Goal: Find contact information: Find contact information

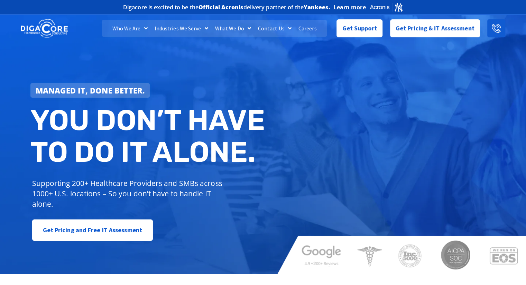
click at [496, 24] on icon at bounding box center [495, 28] width 9 height 9
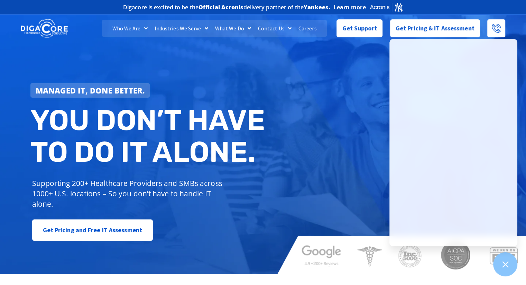
click at [332, 60] on div "Managed IT, done better. You don’t have to do IT alone. Supporting 200+ Healthc…" at bounding box center [263, 143] width 526 height 263
click at [276, 31] on link "Contact Us" at bounding box center [274, 28] width 40 height 17
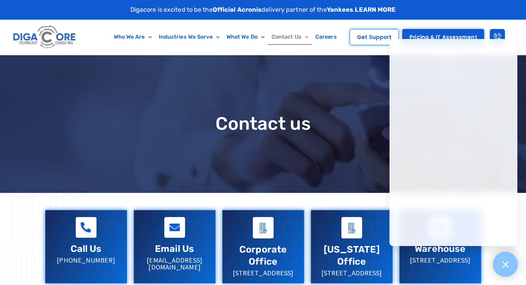
click at [505, 264] on icon at bounding box center [505, 265] width 6 height 6
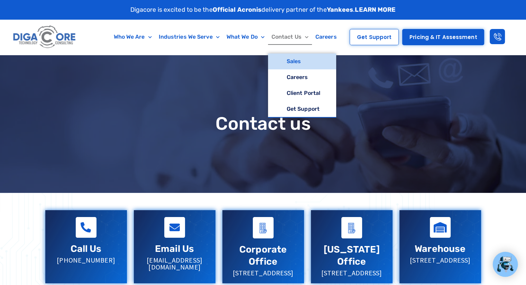
click at [304, 37] on span "Menu" at bounding box center [304, 37] width 7 height 11
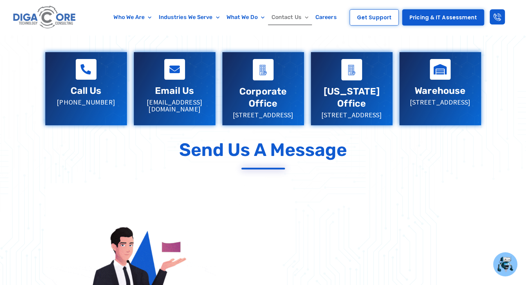
scroll to position [126, 0]
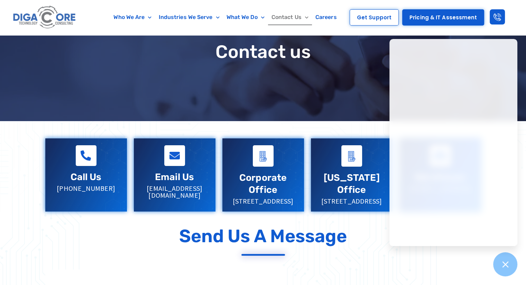
scroll to position [73, 0]
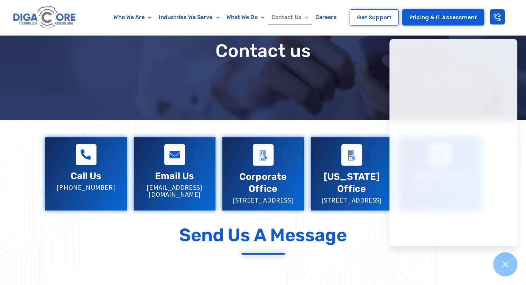
drag, startPoint x: 67, startPoint y: 187, endPoint x: 111, endPoint y: 191, distance: 44.1
click at [111, 191] on div "Call Us [PHONE_NUMBER]" at bounding box center [86, 168] width 82 height 60
copy p "[PHONE_NUMBER]"
